Goal: Transaction & Acquisition: Purchase product/service

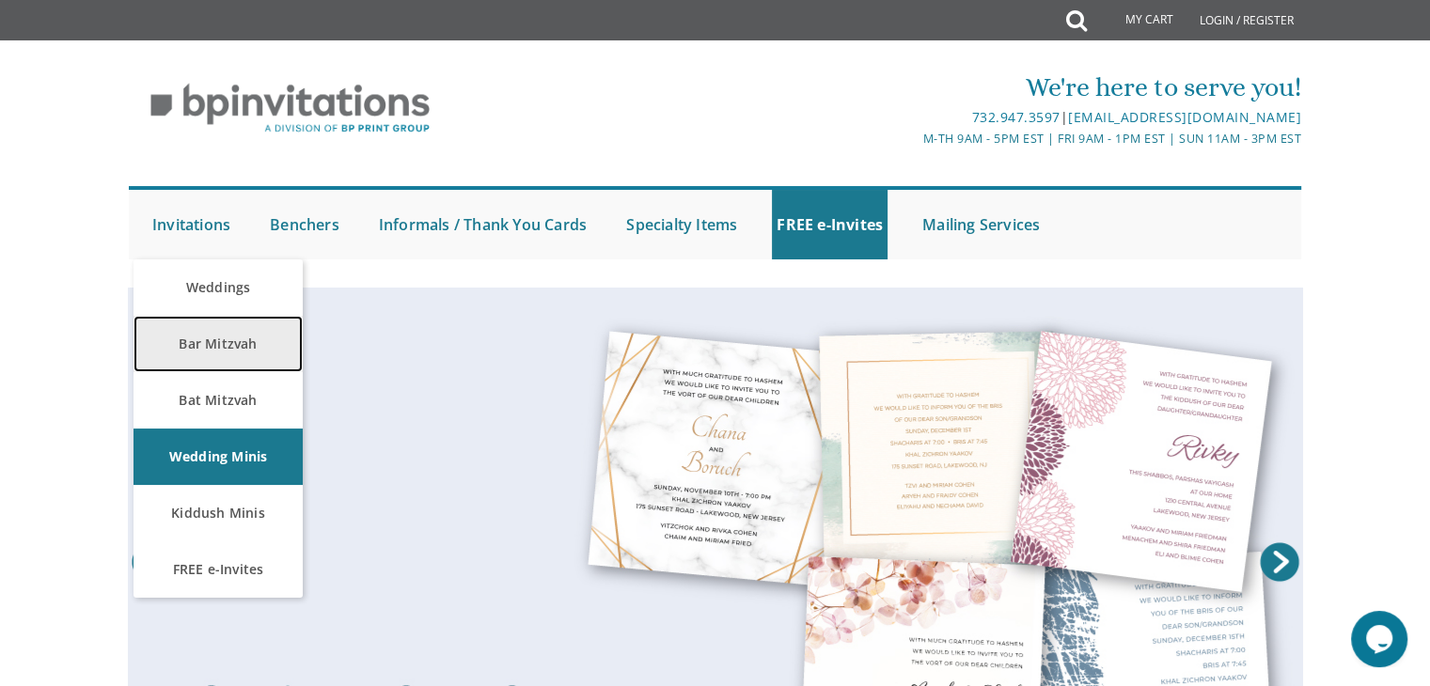
click at [228, 345] on link "Bar Mitzvah" at bounding box center [217, 344] width 169 height 56
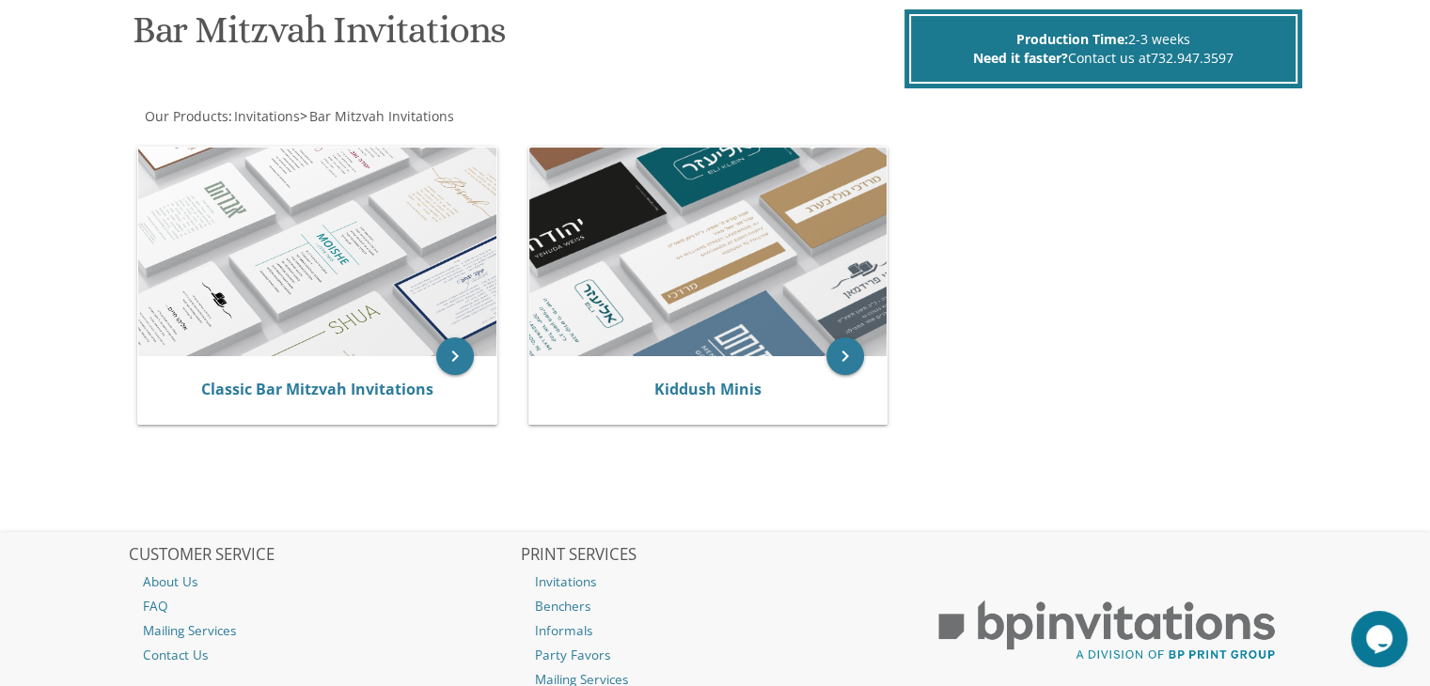
scroll to position [293, 0]
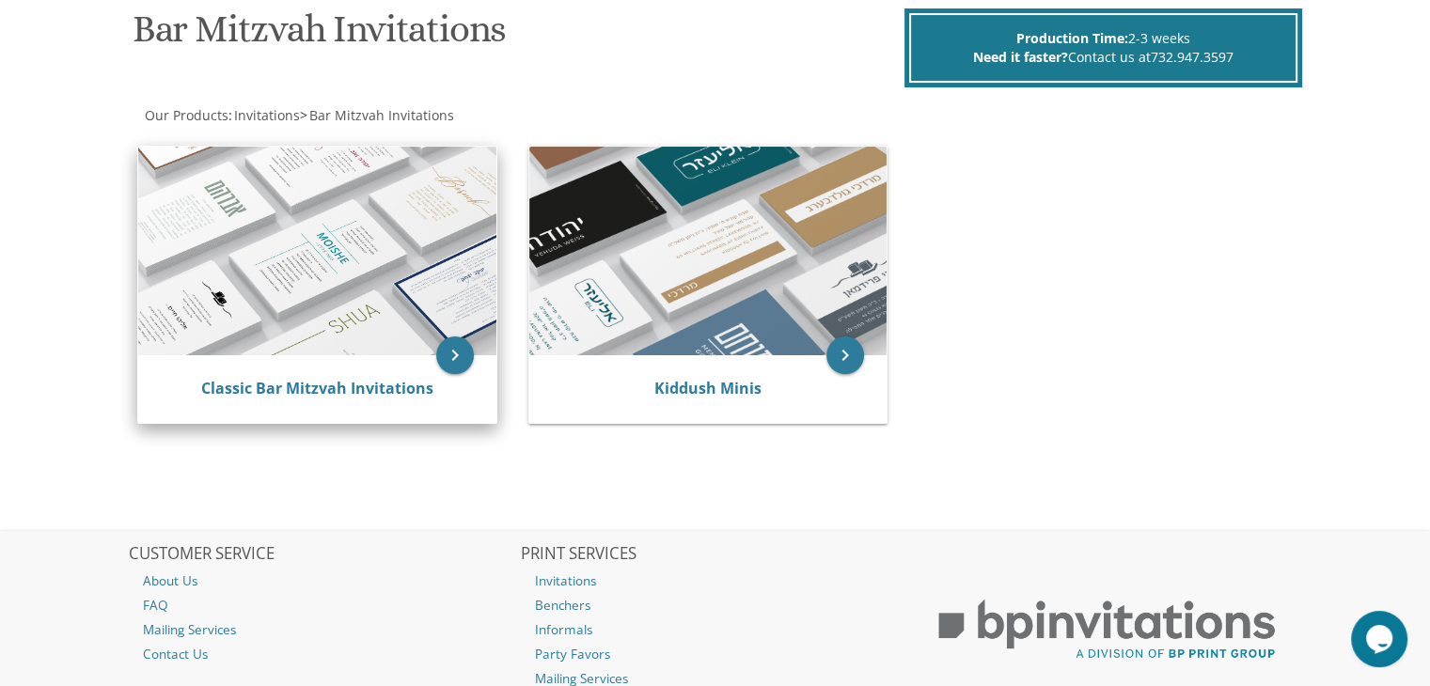
click at [267, 237] on img at bounding box center [317, 251] width 358 height 209
click at [315, 384] on link "Classic Bar Mitzvah Invitations" at bounding box center [317, 388] width 232 height 21
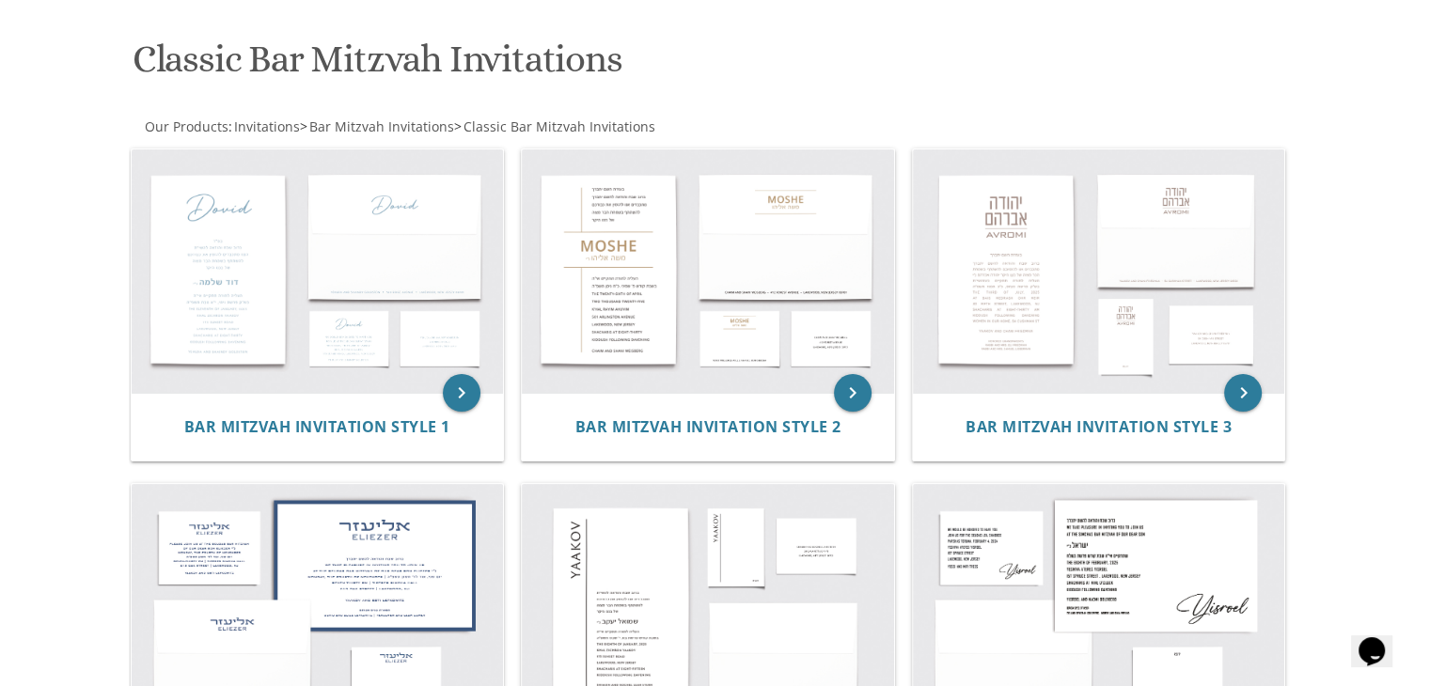
scroll to position [346, 0]
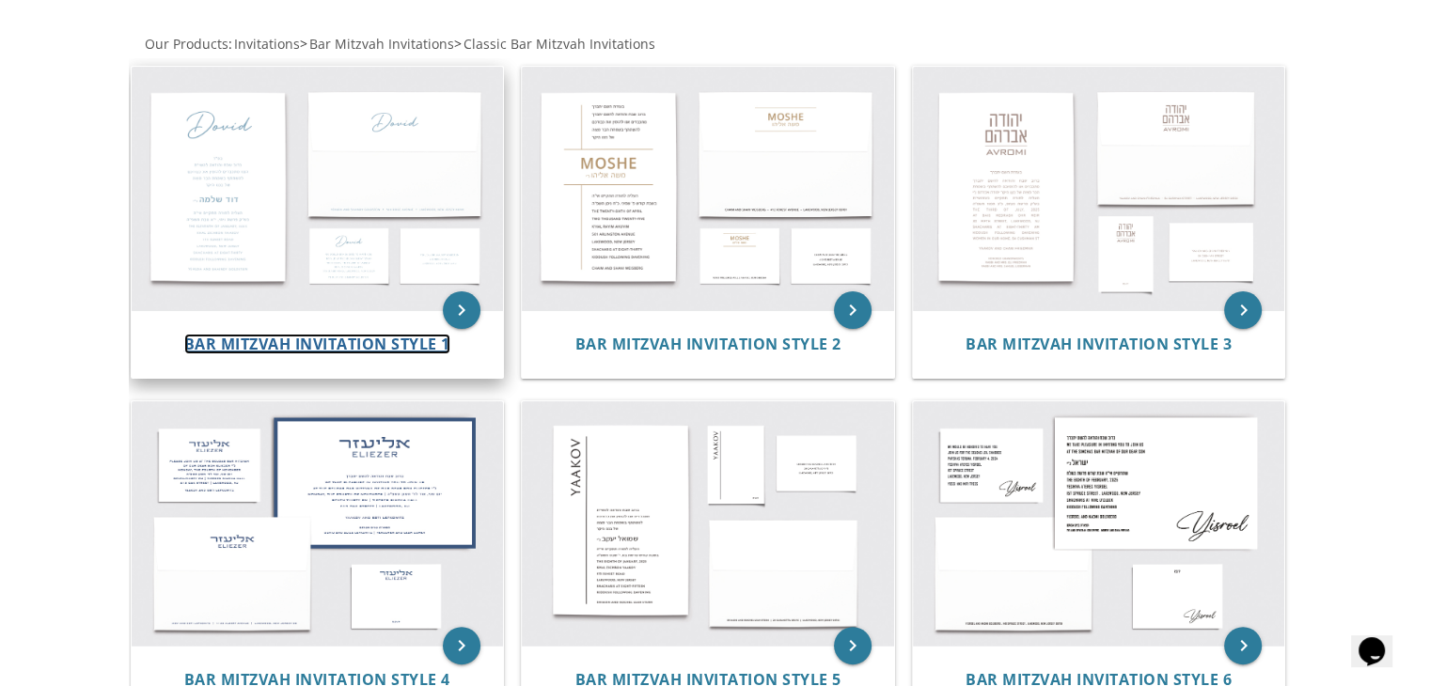
click at [314, 352] on span "Bar Mitzvah Invitation Style 1" at bounding box center [317, 344] width 266 height 21
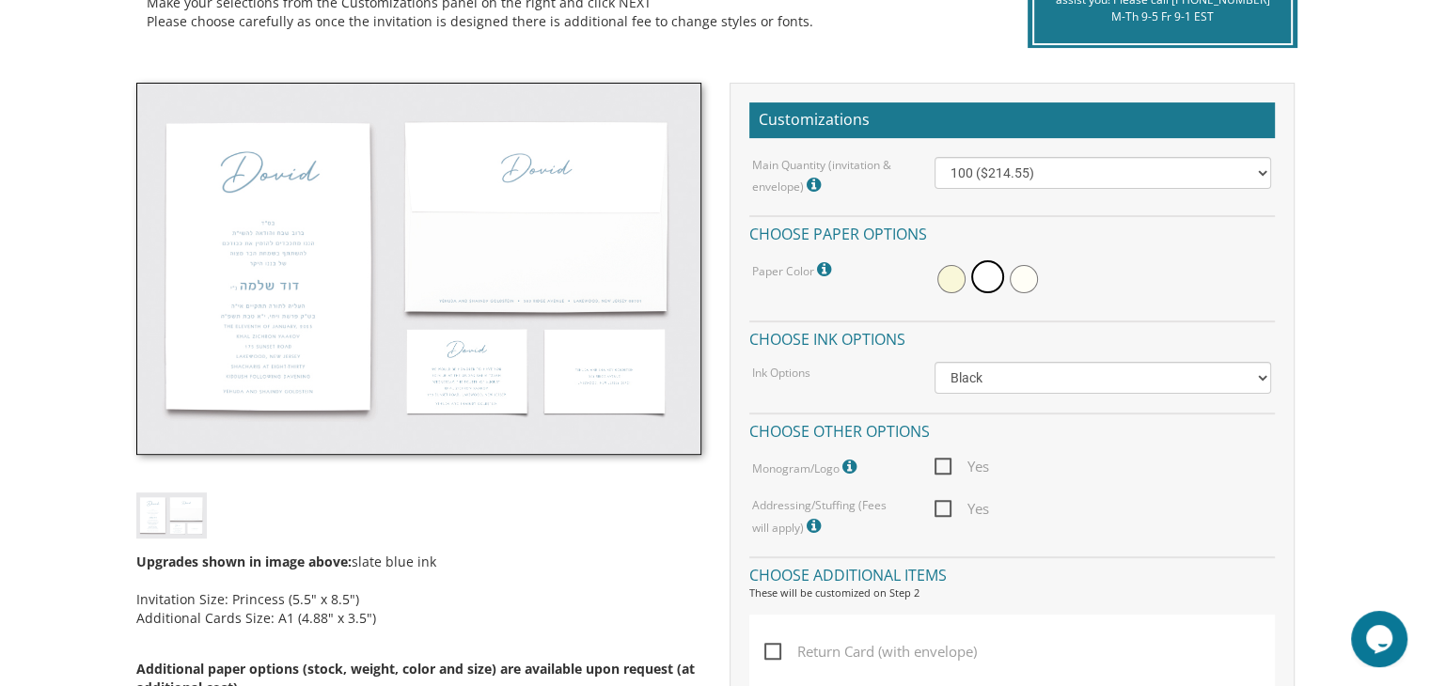
scroll to position [484, 0]
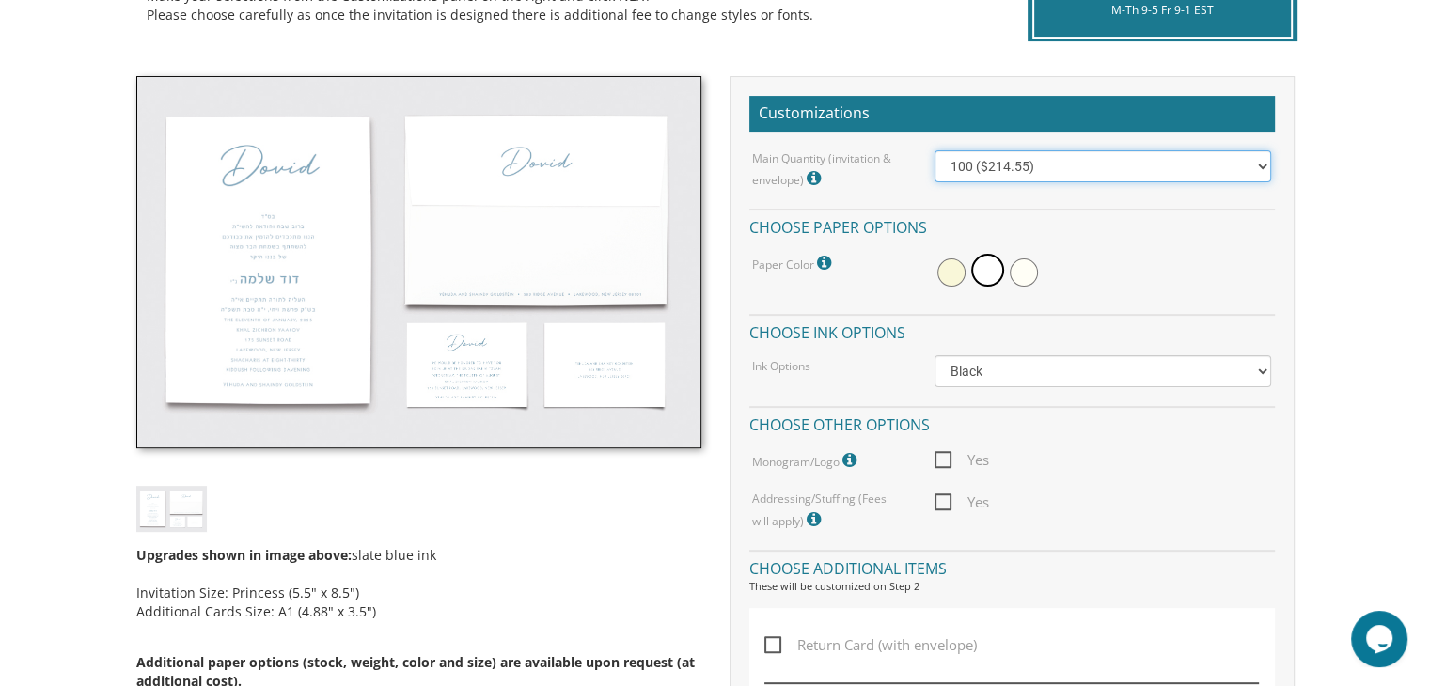
click at [1248, 166] on select "100 ($214.55) 200 ($254.60) 300 ($294.25) 400 ($333.55) 500 ($373.90) 600 ($413…" at bounding box center [1102, 166] width 337 height 32
select select "200"
click at [934, 150] on select "100 ($214.55) 200 ($254.60) 300 ($294.25) 400 ($333.55) 500 ($373.90) 600 ($413…" at bounding box center [1102, 166] width 337 height 32
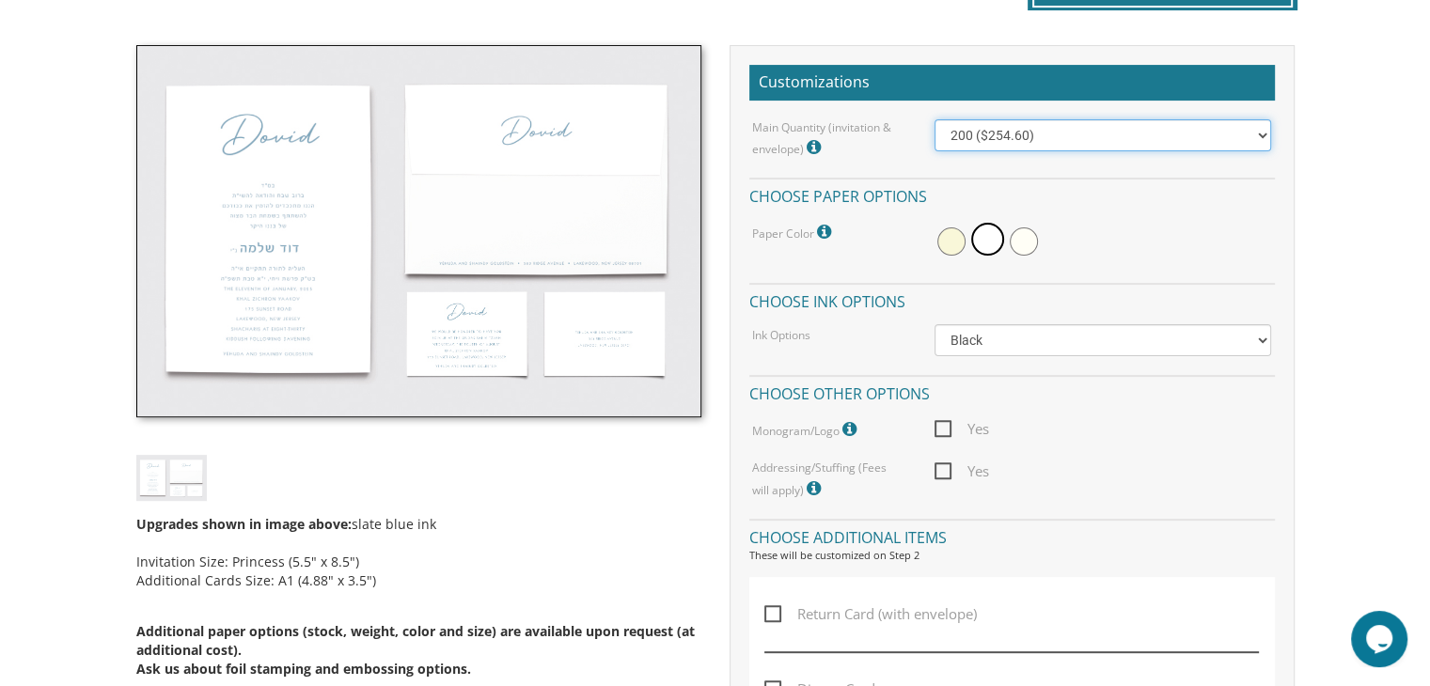
scroll to position [522, 0]
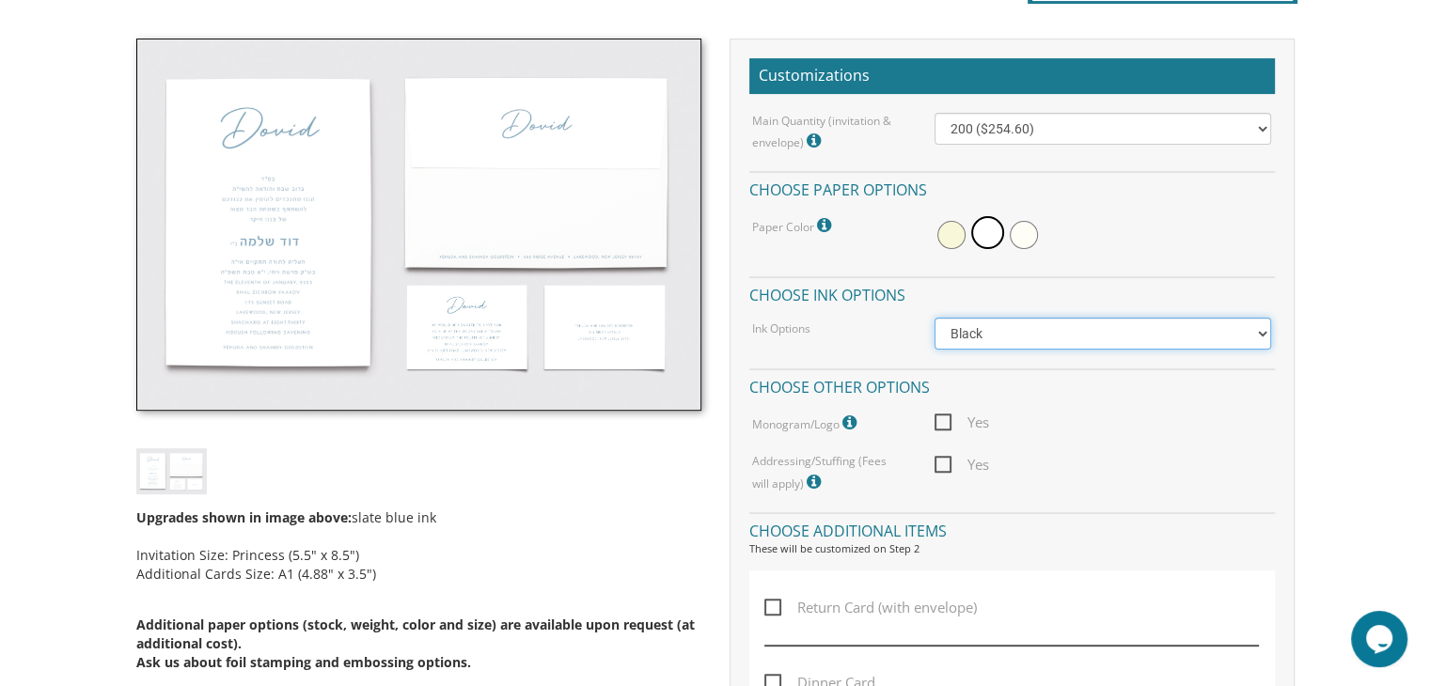
click at [1245, 344] on select "Black Colored Ink ($65.00) Black + One Color ($100.00) Two Colors ($165.00)" at bounding box center [1102, 334] width 337 height 32
select select "Standard"
click at [934, 318] on select "Black Colored Ink ($65.00) Black + One Color ($100.00) Two Colors ($165.00)" at bounding box center [1102, 334] width 337 height 32
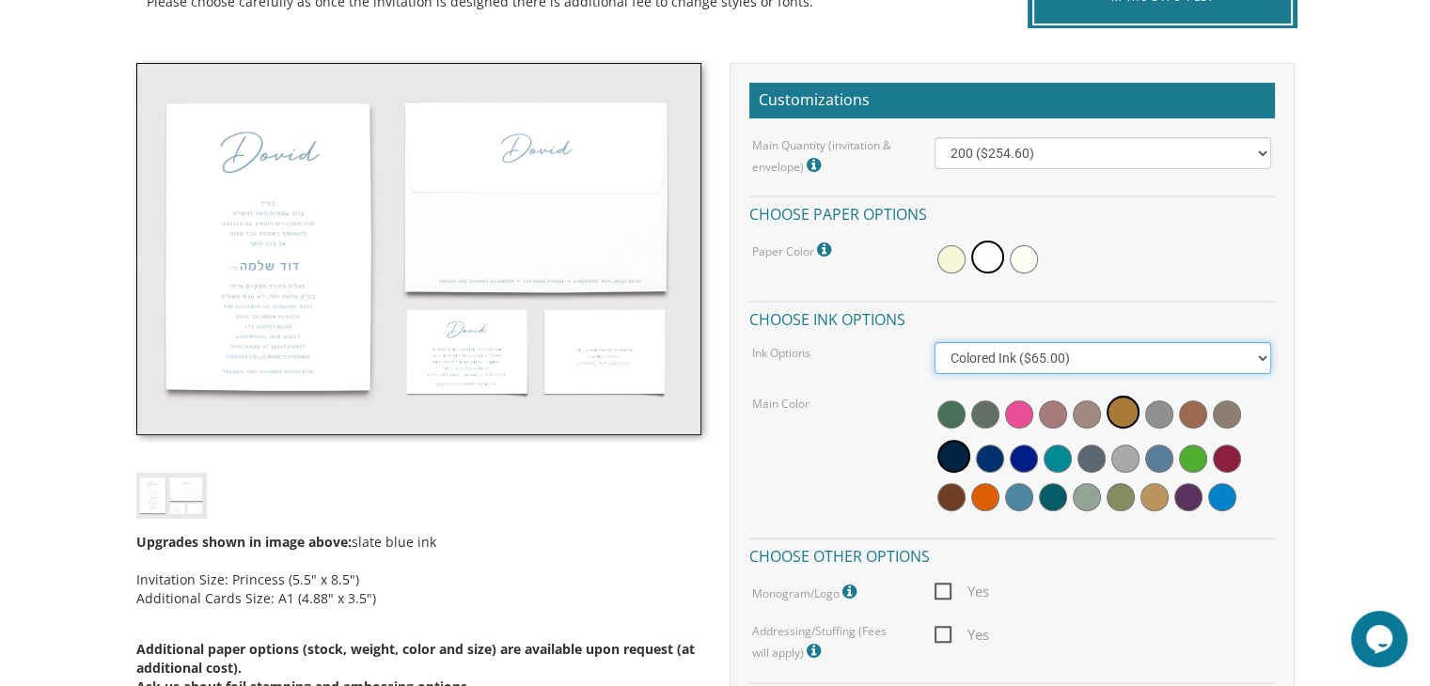
scroll to position [485, 0]
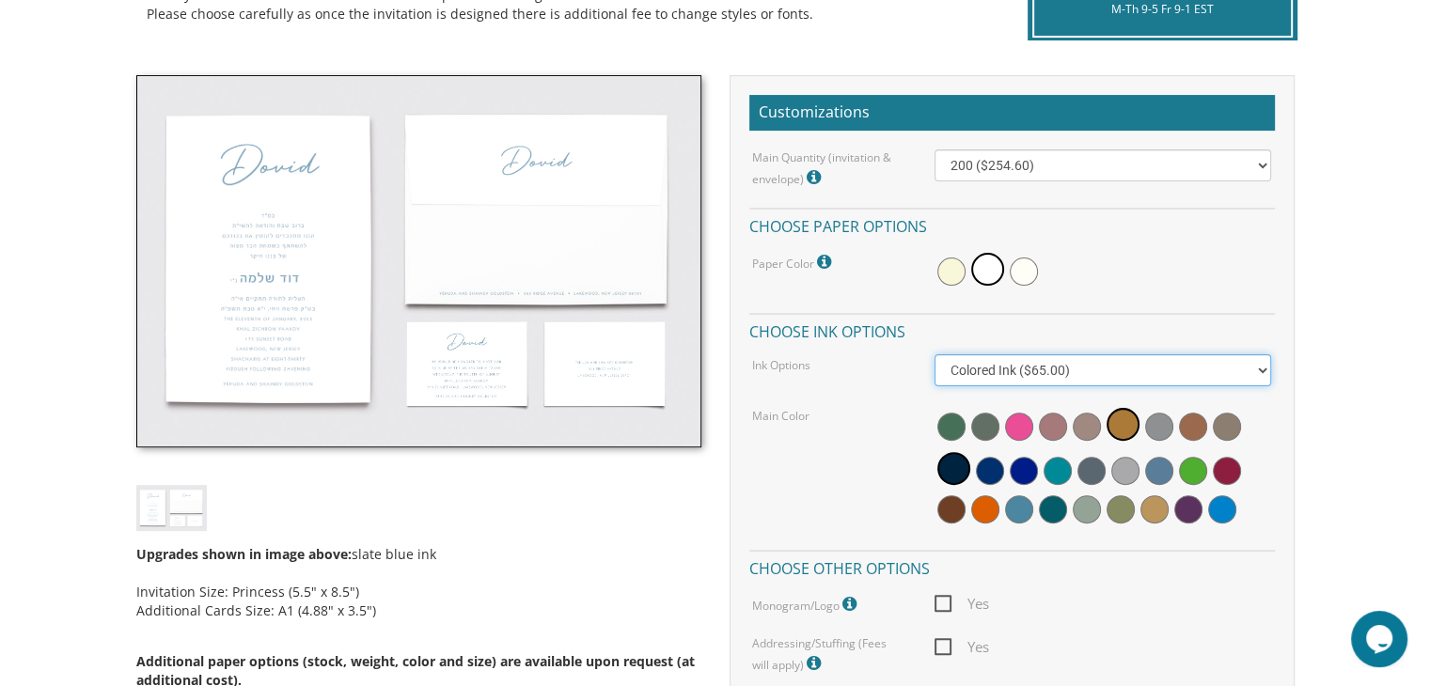
click at [1251, 369] on select "Black Colored Ink ($65.00) Black + One Color ($100.00) Two Colors ($165.00)" at bounding box center [1102, 370] width 337 height 32
click at [934, 354] on select "Black Colored Ink ($65.00) Black + One Color ($100.00) Two Colors ($165.00)" at bounding box center [1102, 370] width 337 height 32
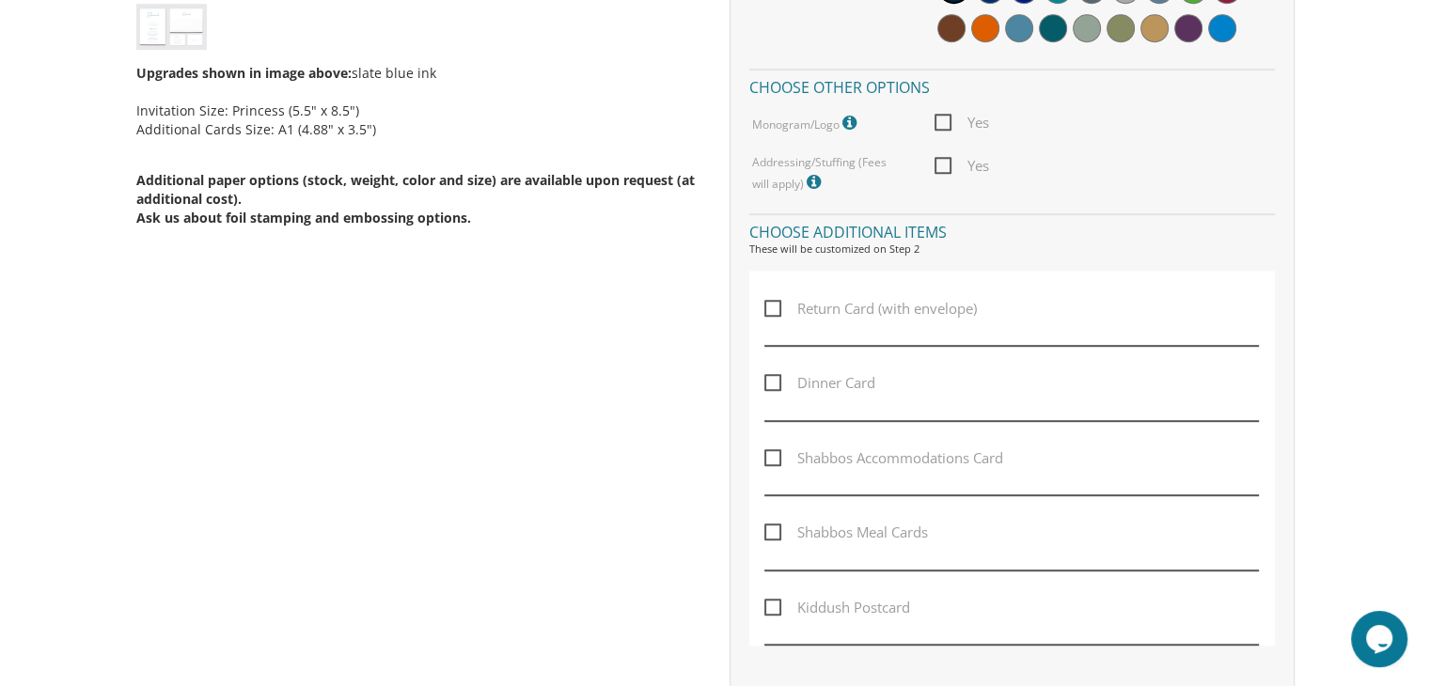
scroll to position [937, 0]
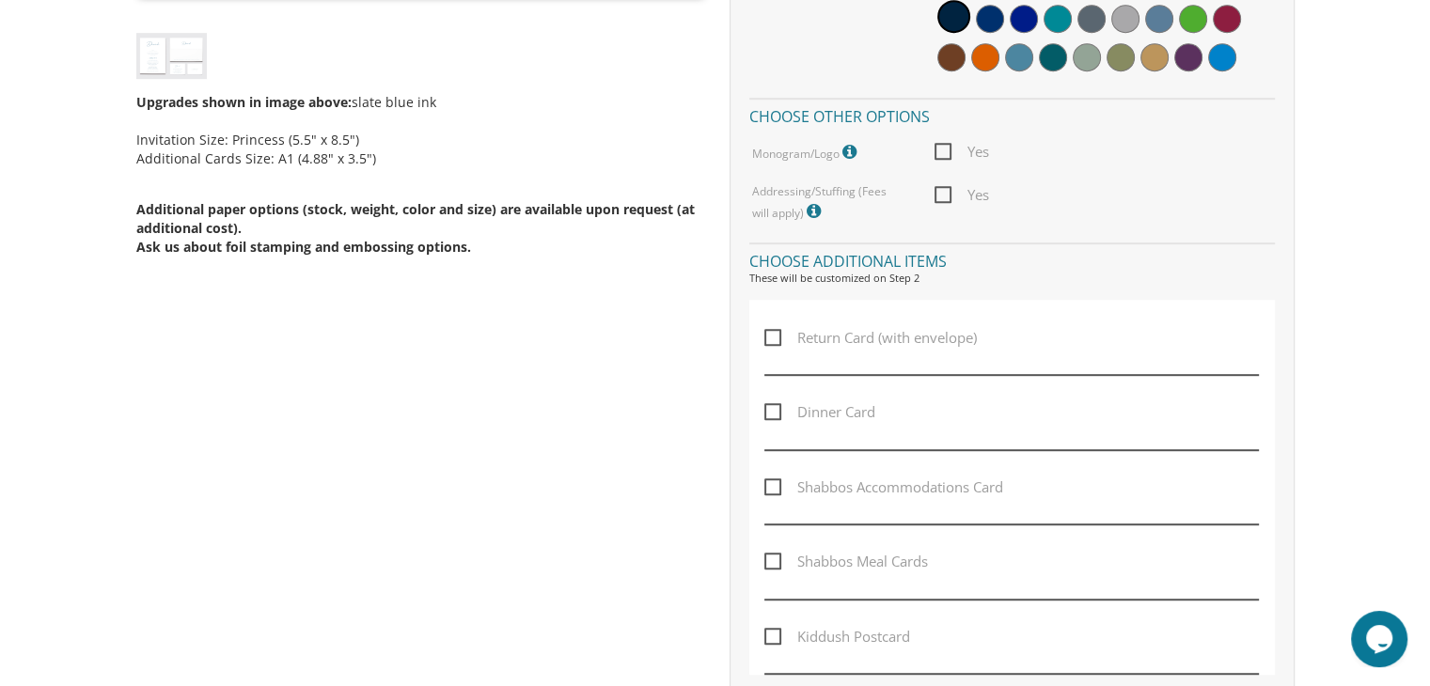
click at [861, 411] on span "Dinner Card" at bounding box center [819, 412] width 111 height 24
click at [776, 411] on input "Dinner Card" at bounding box center [770, 410] width 12 height 12
checkbox input "true"
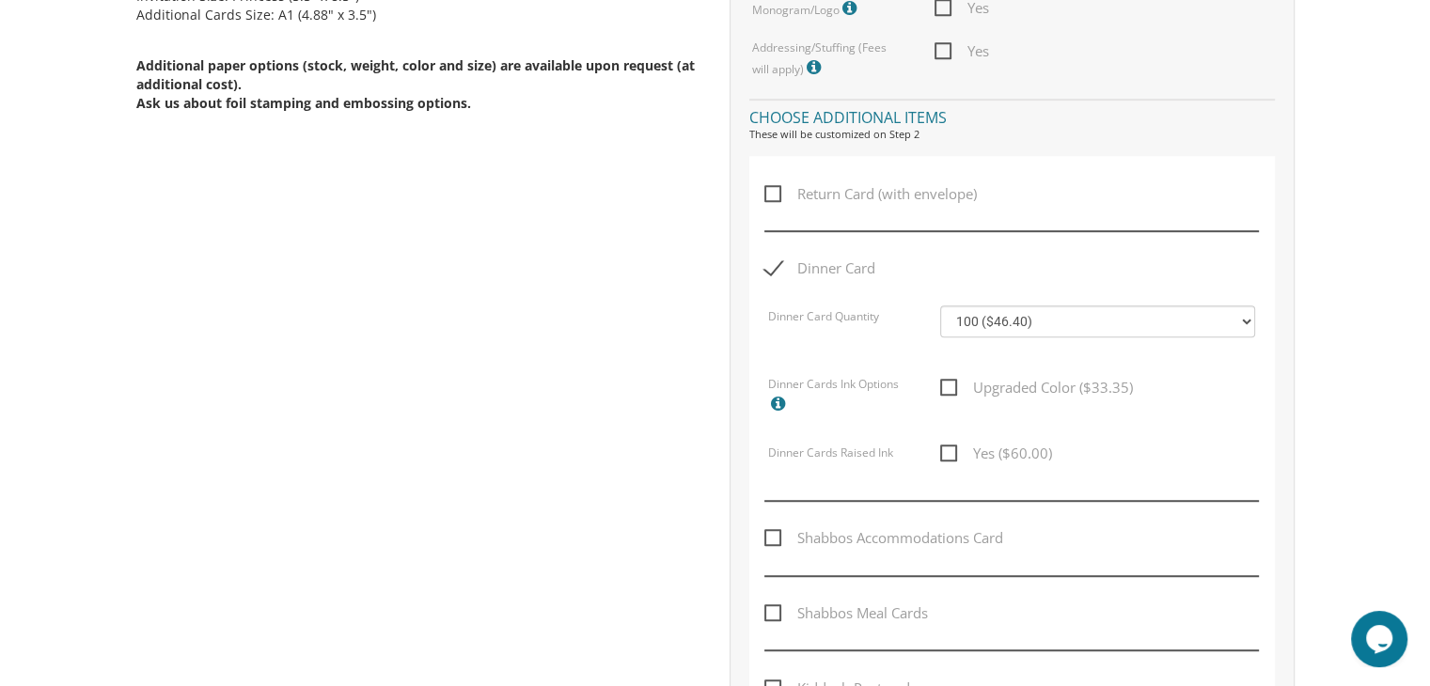
scroll to position [1071, 0]
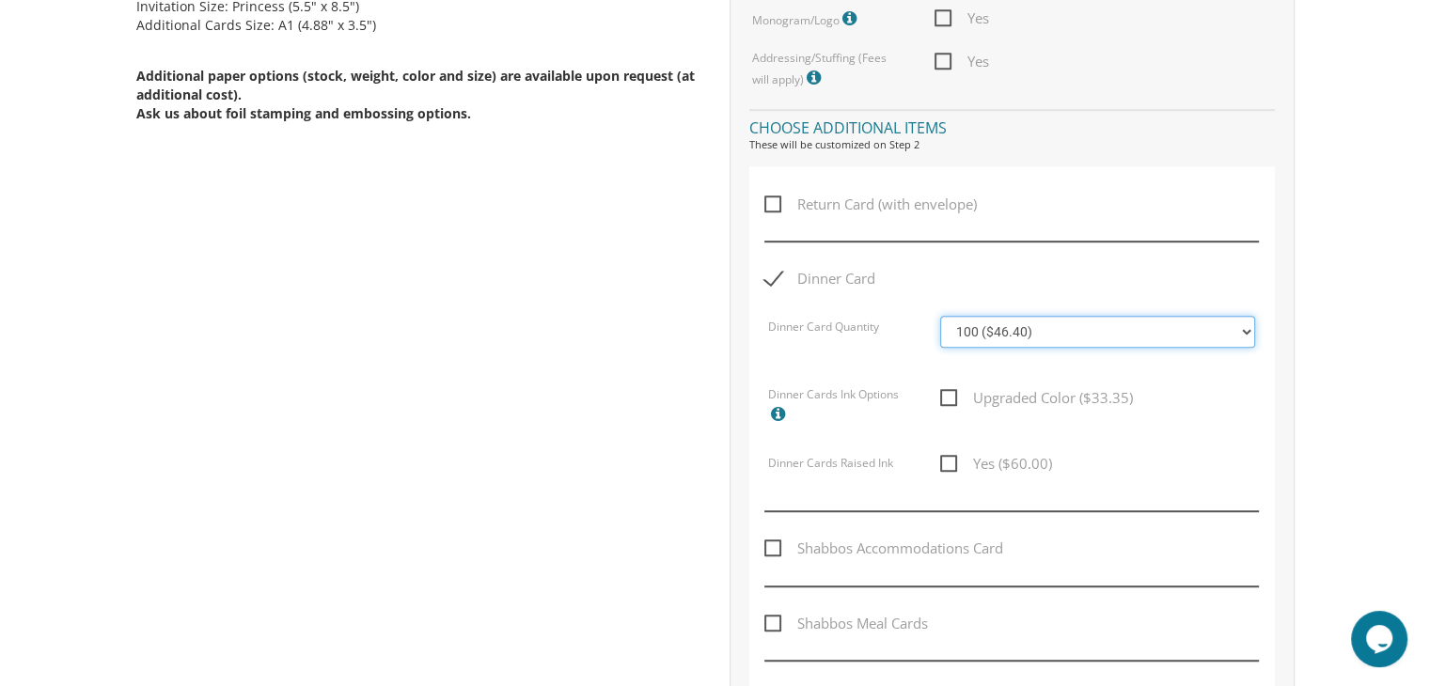
click at [1231, 333] on select "100 ($46.40) 200 ($55.20) 300 ($61.85) 400 ($70.60) 500 ($77.20) 600 ($85.95) 7…" at bounding box center [1097, 332] width 315 height 32
select select "200"
click at [940, 316] on select "100 ($46.40) 200 ($55.20) 300 ($61.85) 400 ($70.60) 500 ($77.20) 600 ($85.95) 7…" at bounding box center [1097, 332] width 315 height 32
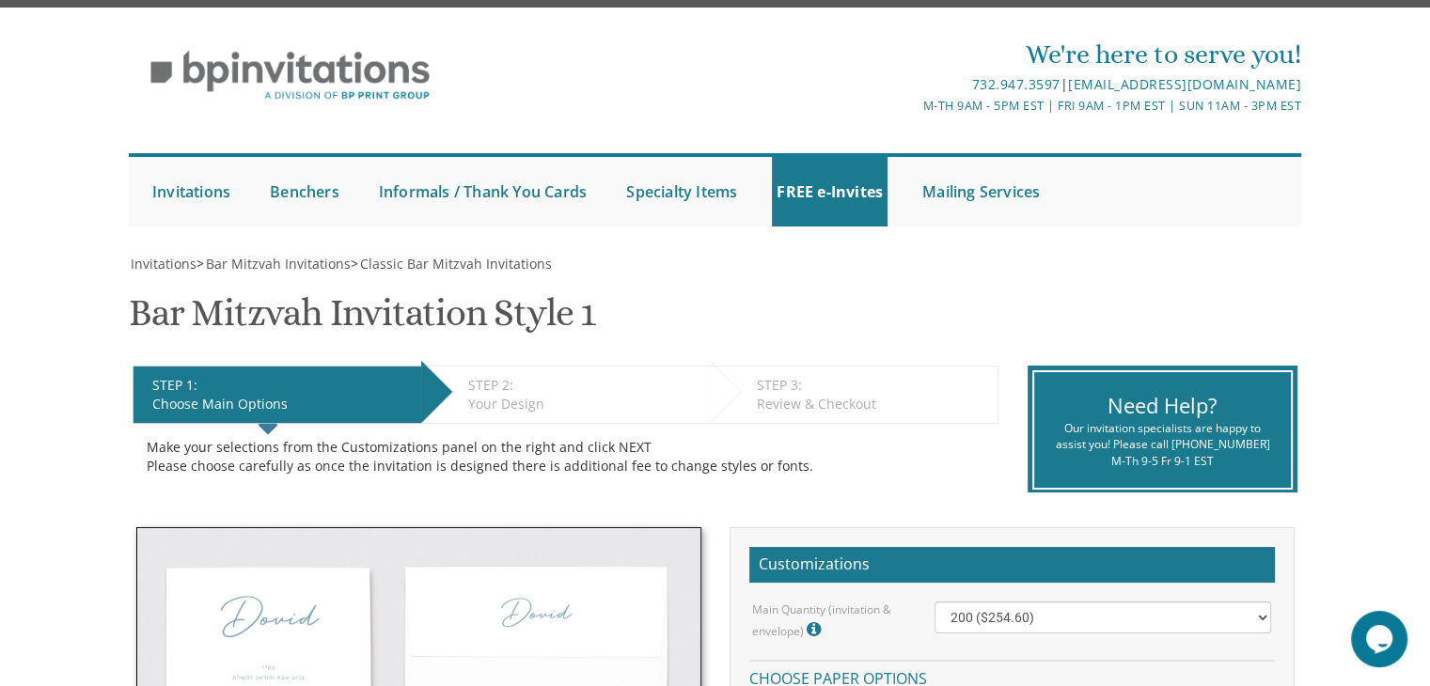
scroll to position [0, 0]
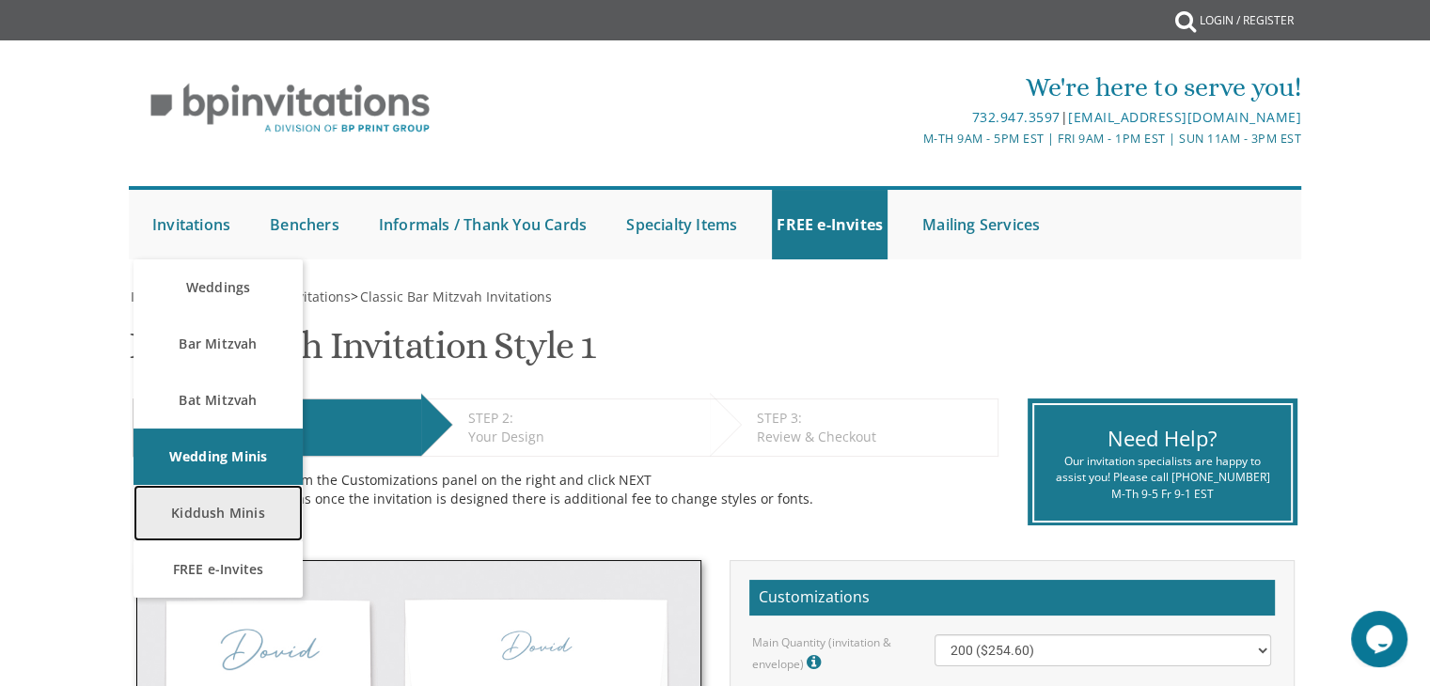
click at [220, 511] on link "Kiddush Minis" at bounding box center [217, 513] width 169 height 56
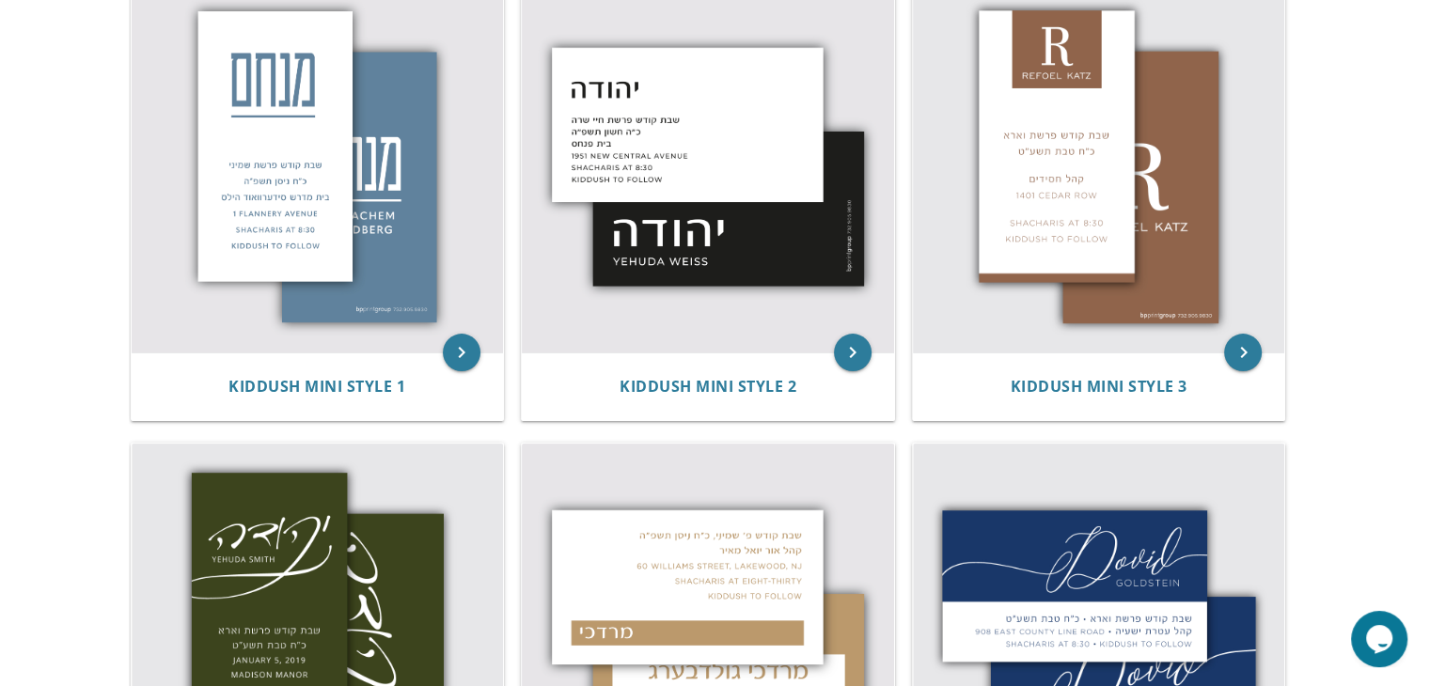
scroll to position [441, 0]
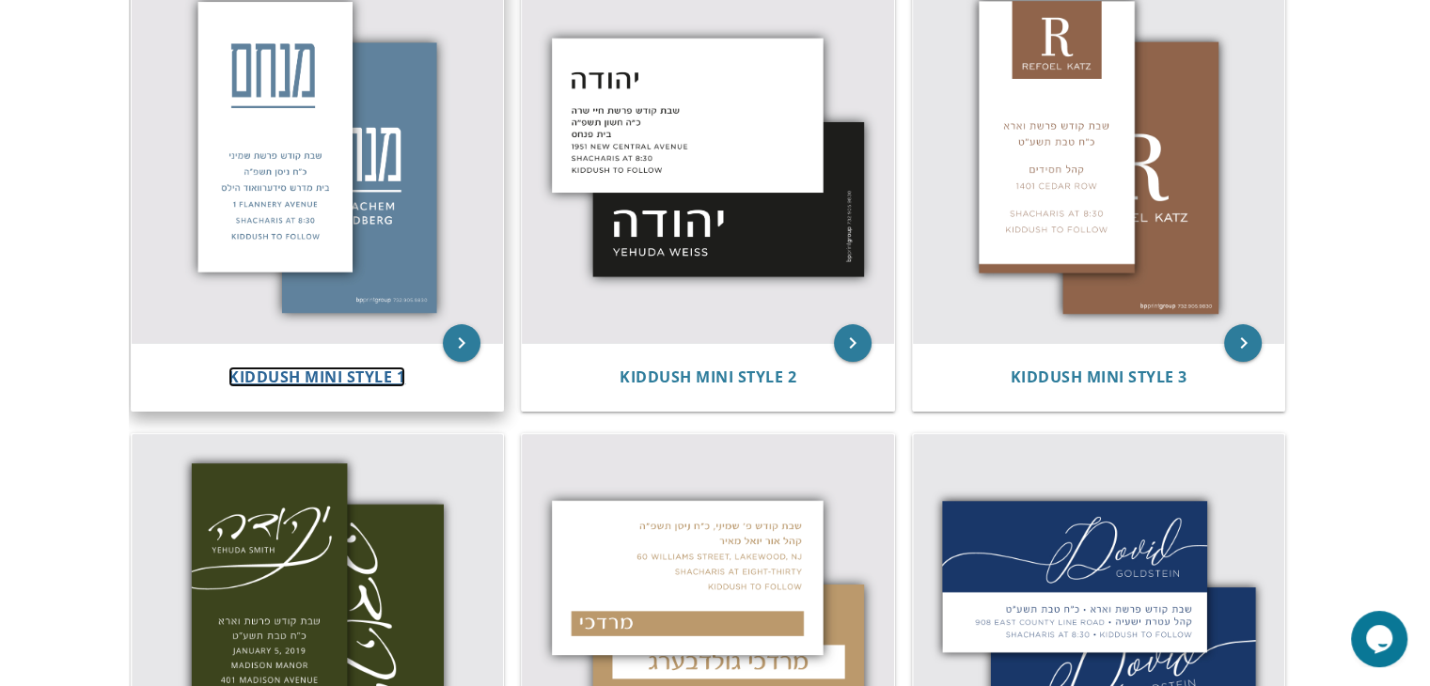
click at [334, 385] on span "Kiddush Mini Style 1" at bounding box center [316, 377] width 177 height 21
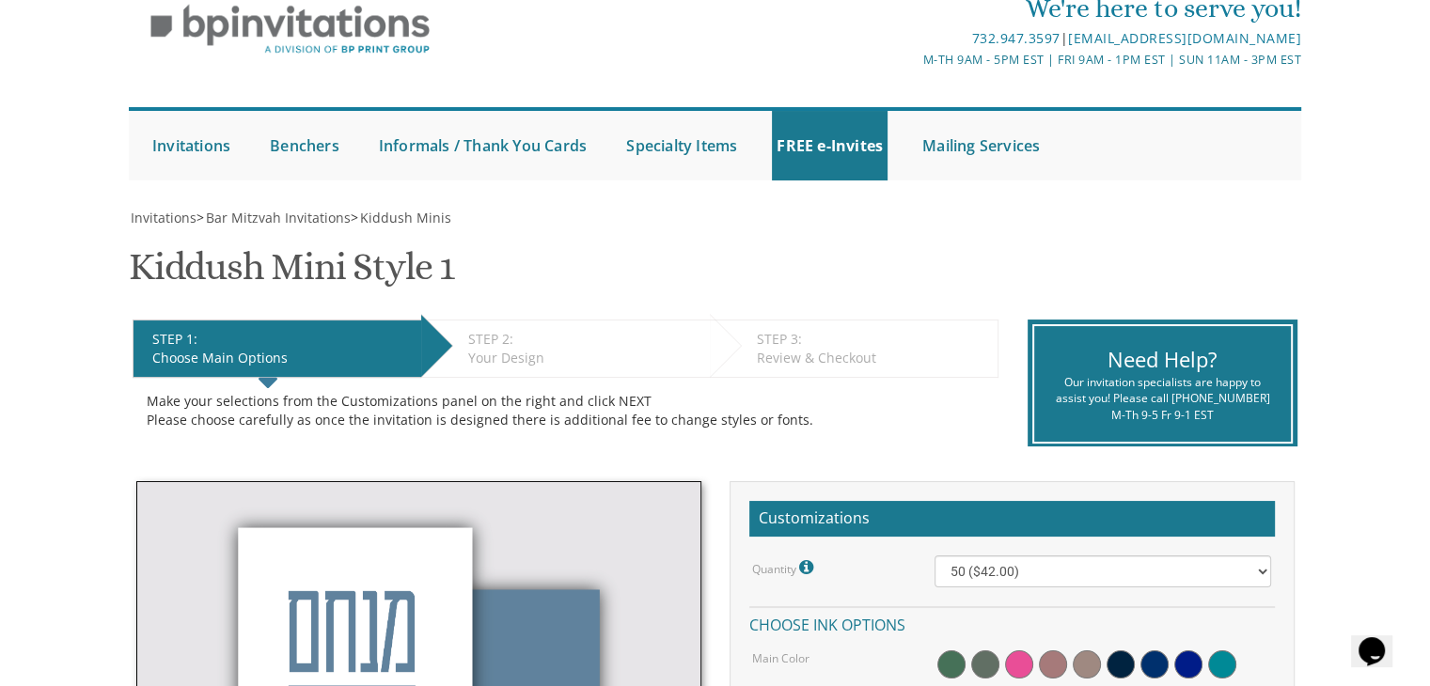
scroll to position [5, 0]
